Goal: Information Seeking & Learning: Find specific fact

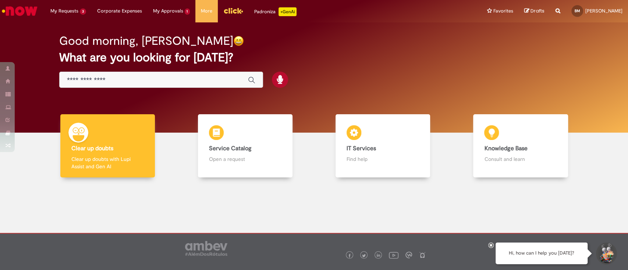
click at [248, 218] on div at bounding box center [314, 229] width 617 height 92
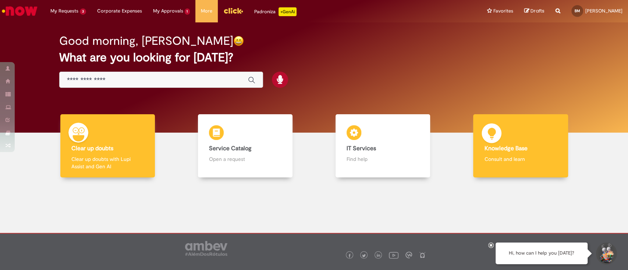
click at [535, 143] on div "Knowledge Base Knowledge Base Consult and learn" at bounding box center [520, 146] width 95 height 64
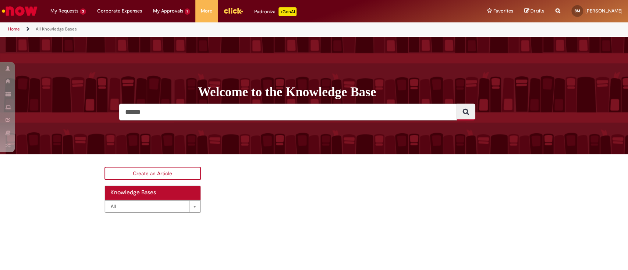
click at [156, 121] on div "Welcome to the Knowledge Base Knowledge Base No knowledge base found" at bounding box center [314, 96] width 628 height 118
click at [163, 116] on input "Search" at bounding box center [288, 112] width 338 height 17
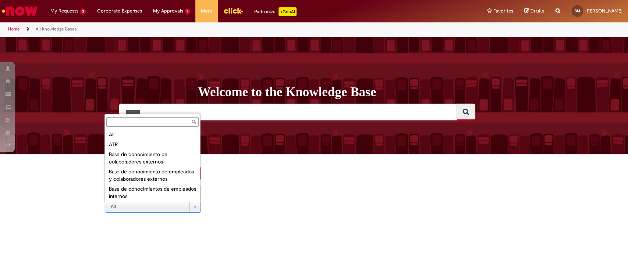
click at [141, 124] on input "text" at bounding box center [152, 122] width 92 height 10
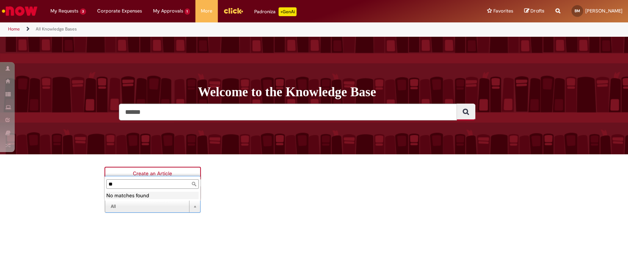
type input "*"
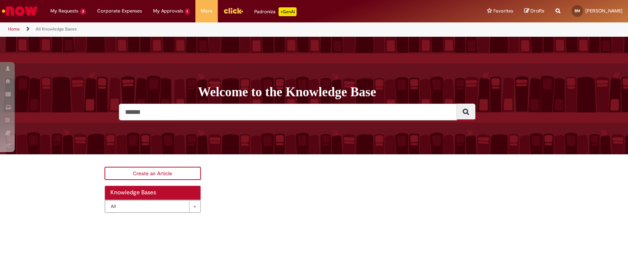
click at [159, 106] on input "Search" at bounding box center [288, 112] width 338 height 17
type input "**********"
click at [456, 104] on button "Search" at bounding box center [465, 112] width 19 height 17
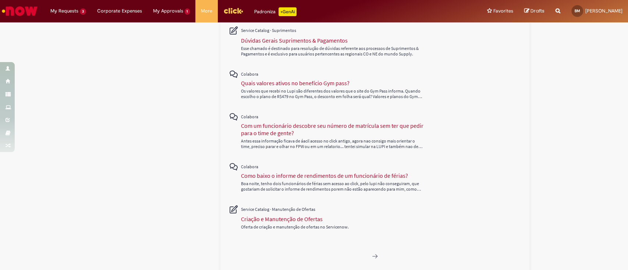
scroll to position [326, 0]
